Goal: Find specific page/section: Find specific page/section

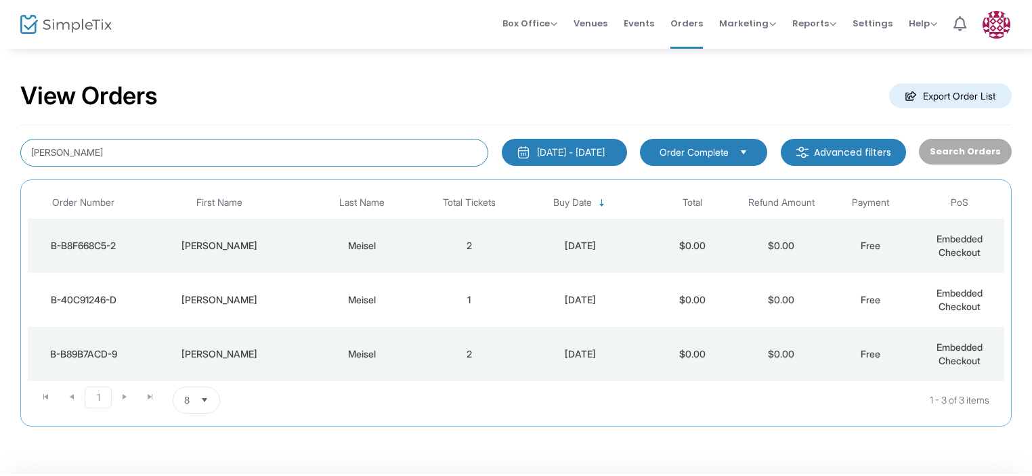
drag, startPoint x: 99, startPoint y: 146, endPoint x: 32, endPoint y: 148, distance: 66.4
click at [32, 148] on input "[PERSON_NAME]" at bounding box center [254, 153] width 468 height 28
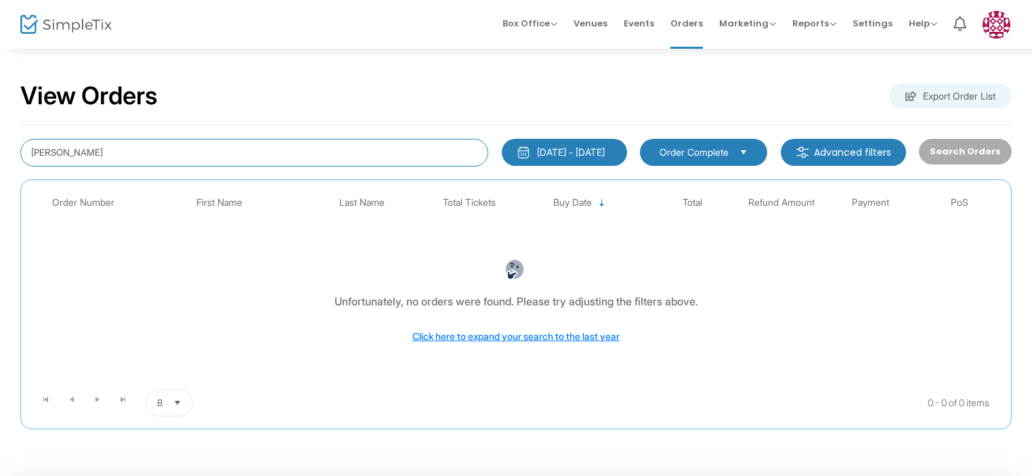
drag, startPoint x: 97, startPoint y: 152, endPoint x: 62, endPoint y: 152, distance: 35.2
click at [62, 152] on input "[PERSON_NAME]" at bounding box center [254, 153] width 468 height 28
type input "[PERSON_NAME]"
click at [693, 26] on span "Orders" at bounding box center [686, 23] width 32 height 35
click at [691, 23] on span "Orders" at bounding box center [686, 23] width 32 height 35
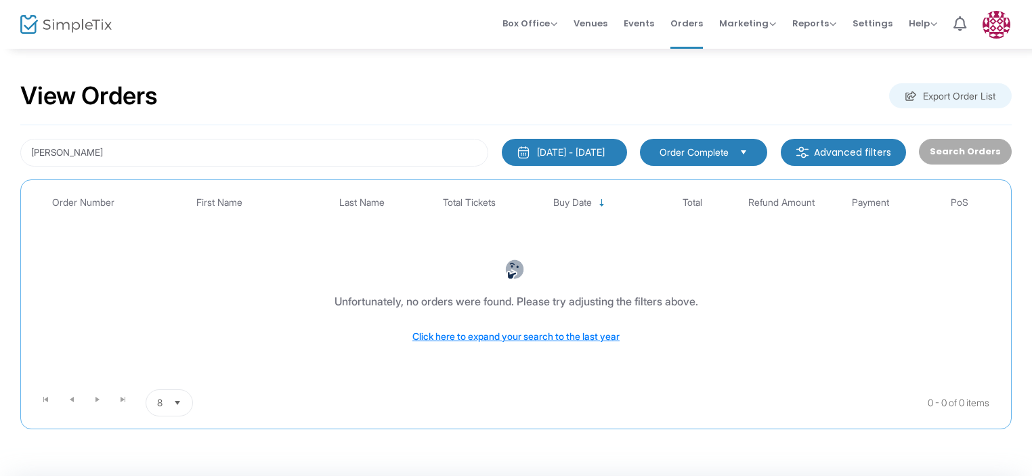
click at [74, 27] on img at bounding box center [65, 25] width 91 height 20
